Goal: Information Seeking & Learning: Learn about a topic

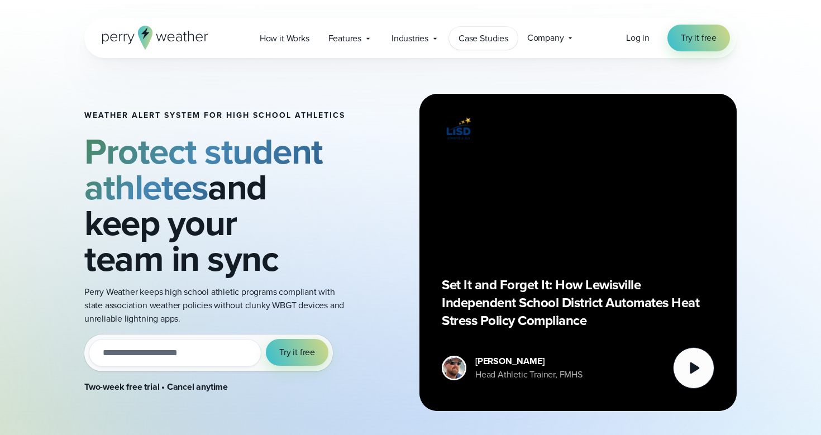
click at [457, 36] on link "Case Studies" at bounding box center [483, 38] width 69 height 23
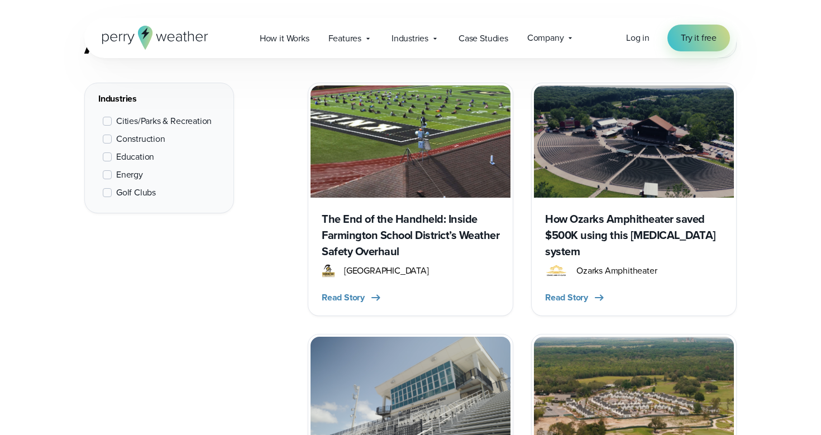
scroll to position [530, 0]
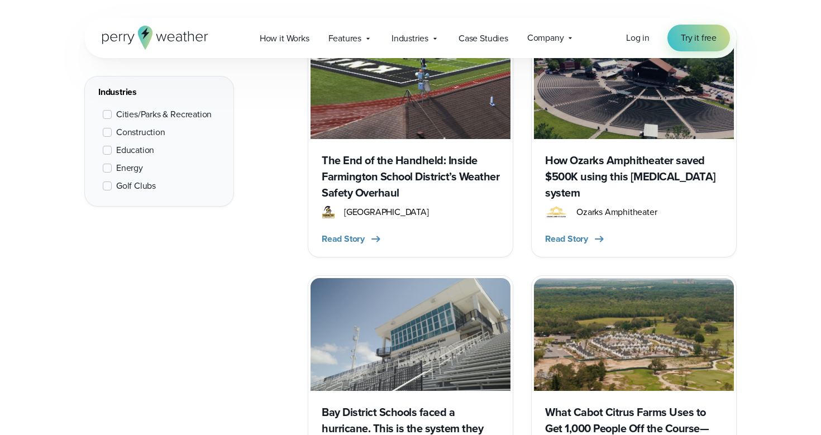
click at [130, 148] on span "Education" at bounding box center [135, 150] width 38 height 13
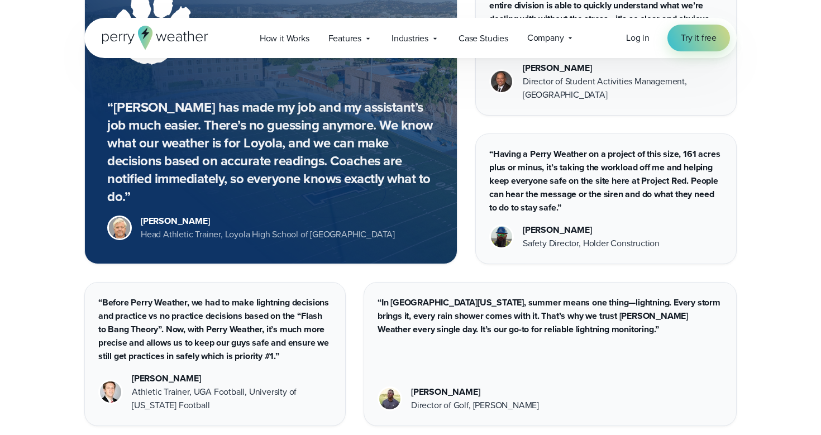
scroll to position [1889, 0]
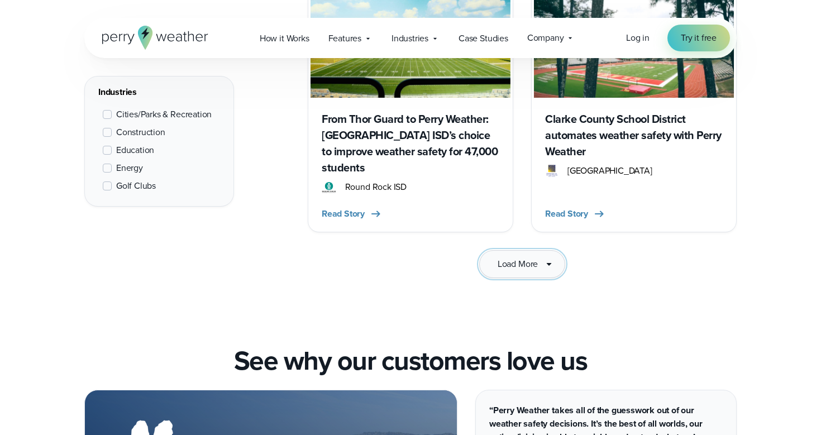
click at [537, 250] on button "Load More" at bounding box center [522, 264] width 86 height 28
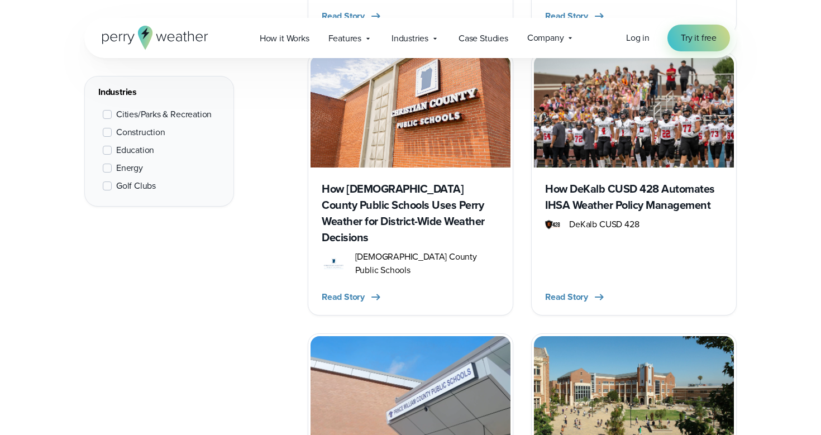
scroll to position [2472, 0]
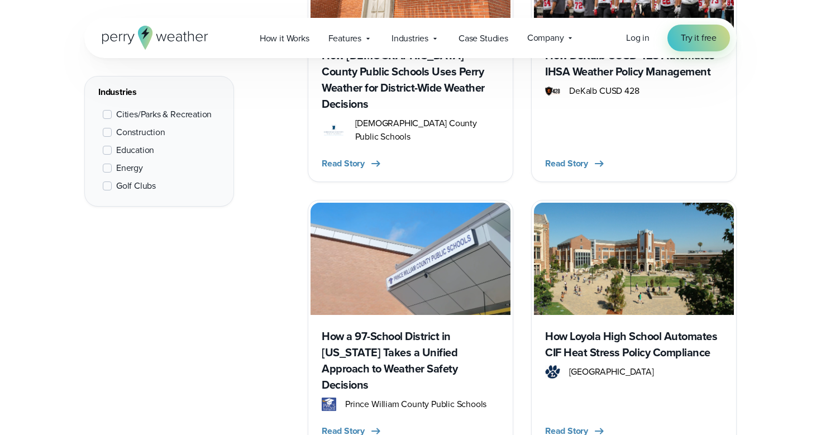
click at [441, 203] on img at bounding box center [411, 259] width 200 height 112
